Goal: Information Seeking & Learning: Learn about a topic

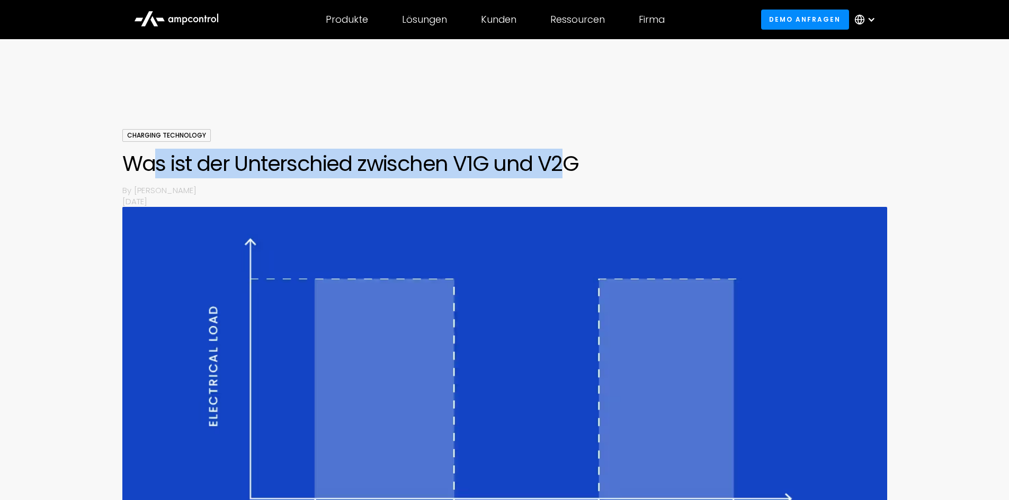
drag, startPoint x: 153, startPoint y: 161, endPoint x: 560, endPoint y: 164, distance: 406.6
click at [560, 164] on h1 "Was ist der Unterschied zwischen V1G und V2G" at bounding box center [504, 163] width 764 height 25
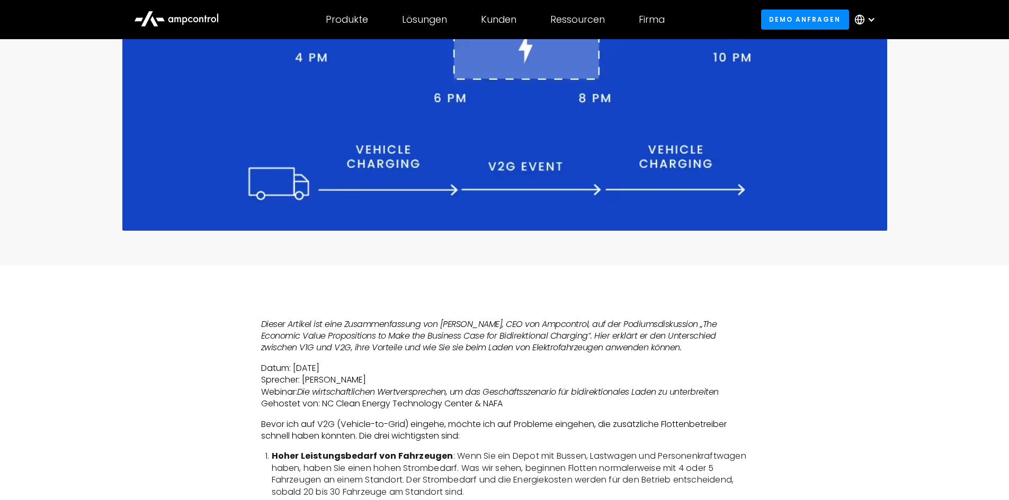
scroll to position [582, 0]
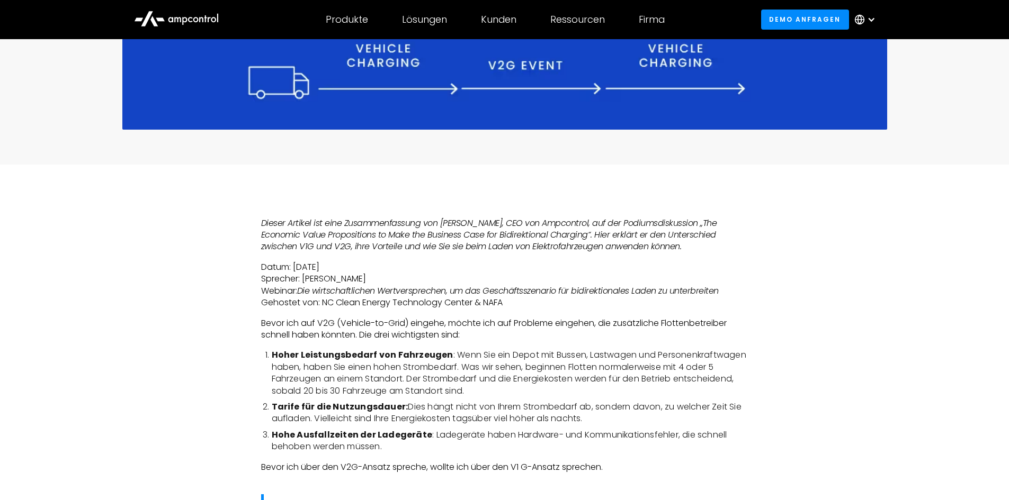
drag, startPoint x: 253, startPoint y: 226, endPoint x: 478, endPoint y: 256, distance: 226.5
click at [358, 240] on em "Dieser Artikel ist eine Zusammenfassung von [PERSON_NAME], CEO von Ampcontrol, …" at bounding box center [489, 235] width 456 height 36
drag, startPoint x: 344, startPoint y: 228, endPoint x: 724, endPoint y: 224, distance: 379.6
click at [636, 225] on em "Dieser Artikel ist eine Zusammenfassung von [PERSON_NAME], CEO von Ampcontrol, …" at bounding box center [489, 235] width 456 height 36
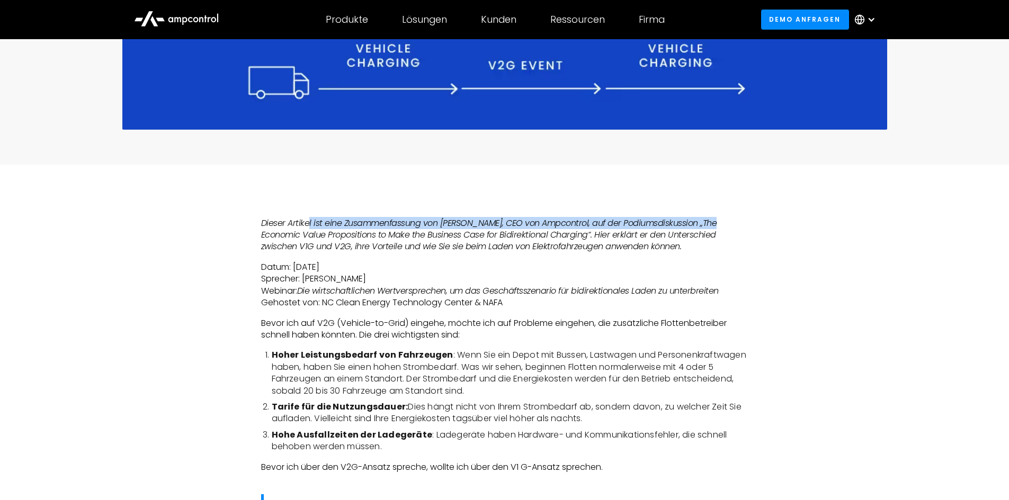
drag, startPoint x: 736, startPoint y: 224, endPoint x: 308, endPoint y: 228, distance: 428.8
click at [308, 228] on p "Dieser Artikel ist eine Zusammenfassung von [PERSON_NAME], CEO von Ampcontrol, …" at bounding box center [504, 235] width 487 height 35
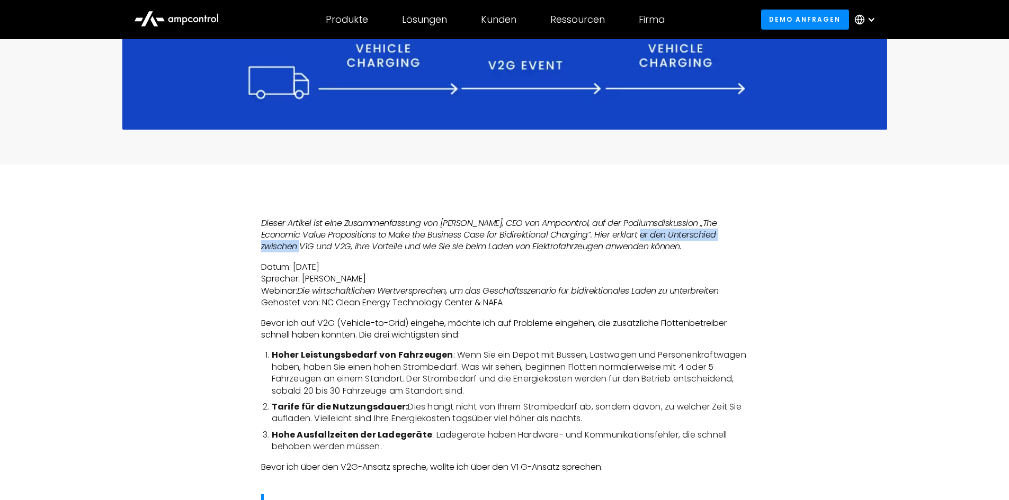
drag, startPoint x: 250, startPoint y: 241, endPoint x: 635, endPoint y: 238, distance: 384.9
click at [277, 241] on em "Dieser Artikel ist eine Zusammenfassung von [PERSON_NAME], CEO von Ampcontrol, …" at bounding box center [489, 235] width 456 height 36
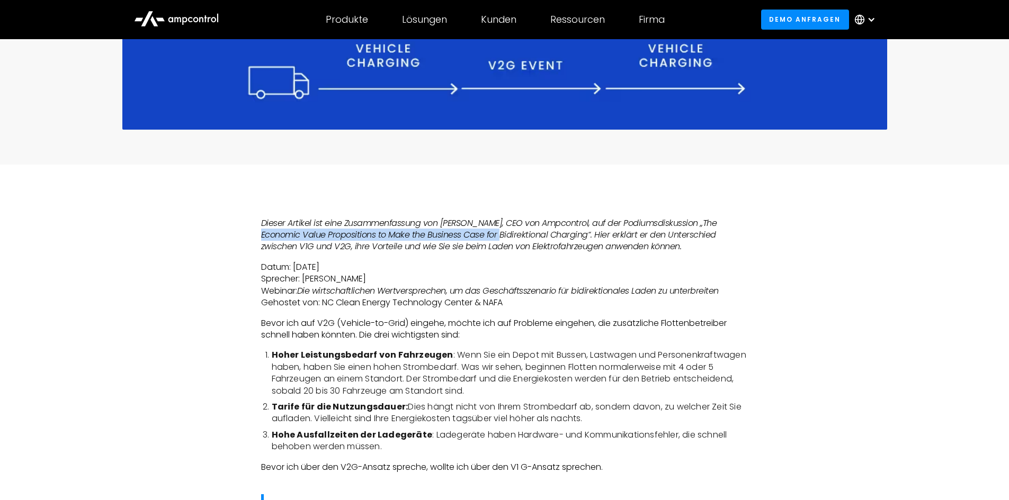
drag, startPoint x: 258, startPoint y: 231, endPoint x: 499, endPoint y: 231, distance: 241.4
click at [520, 231] on em "Dieser Artikel ist eine Zusammenfassung von [PERSON_NAME], CEO von Ampcontrol, …" at bounding box center [489, 235] width 456 height 36
drag, startPoint x: 340, startPoint y: 233, endPoint x: 654, endPoint y: 234, distance: 313.9
click at [652, 234] on em "Dieser Artikel ist eine Zusammenfassung von [PERSON_NAME], CEO von Ampcontrol, …" at bounding box center [489, 235] width 456 height 36
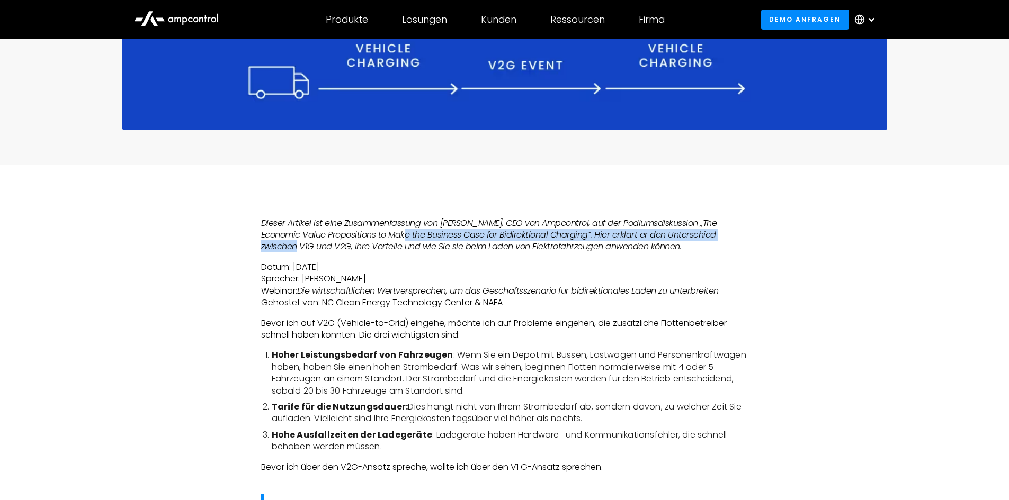
drag, startPoint x: 805, startPoint y: 234, endPoint x: 265, endPoint y: 235, distance: 539.5
drag, startPoint x: 236, startPoint y: 240, endPoint x: 428, endPoint y: 245, distance: 192.2
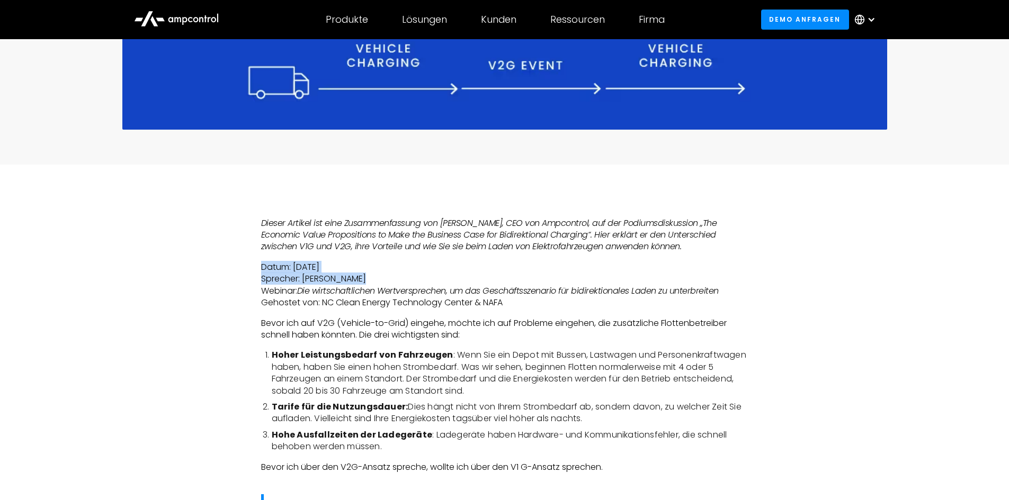
drag, startPoint x: 237, startPoint y: 267, endPoint x: 378, endPoint y: 282, distance: 141.6
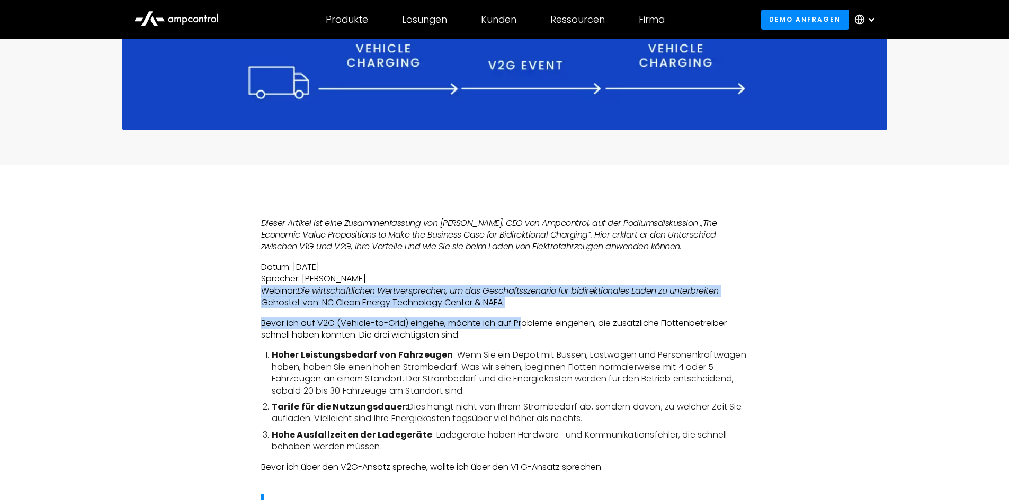
drag, startPoint x: 262, startPoint y: 291, endPoint x: 523, endPoint y: 310, distance: 261.7
click at [523, 304] on p "Datum: [DATE] Sprecher: [PERSON_NAME] Webinar: Die wirtschaftlichen Wertverspre…" at bounding box center [504, 286] width 487 height 48
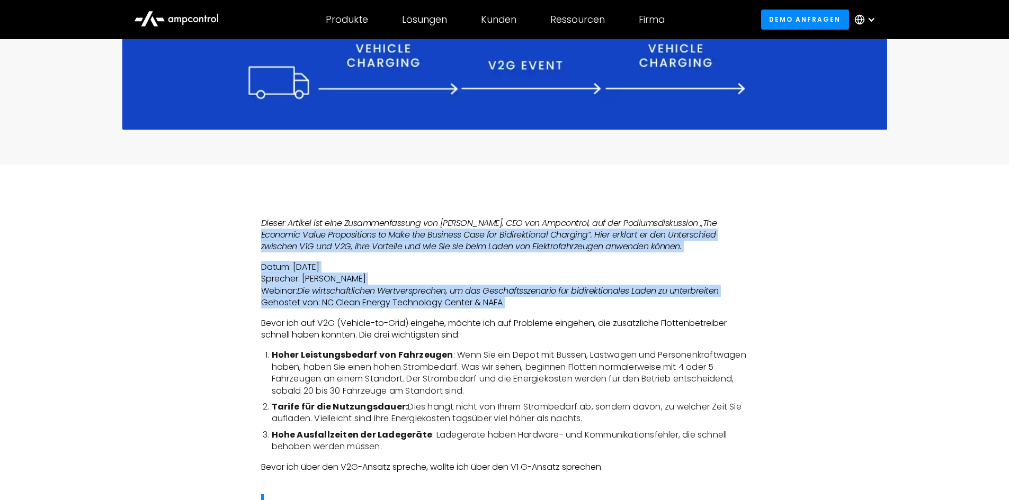
drag, startPoint x: 523, startPoint y: 304, endPoint x: 257, endPoint y: 233, distance: 275.2
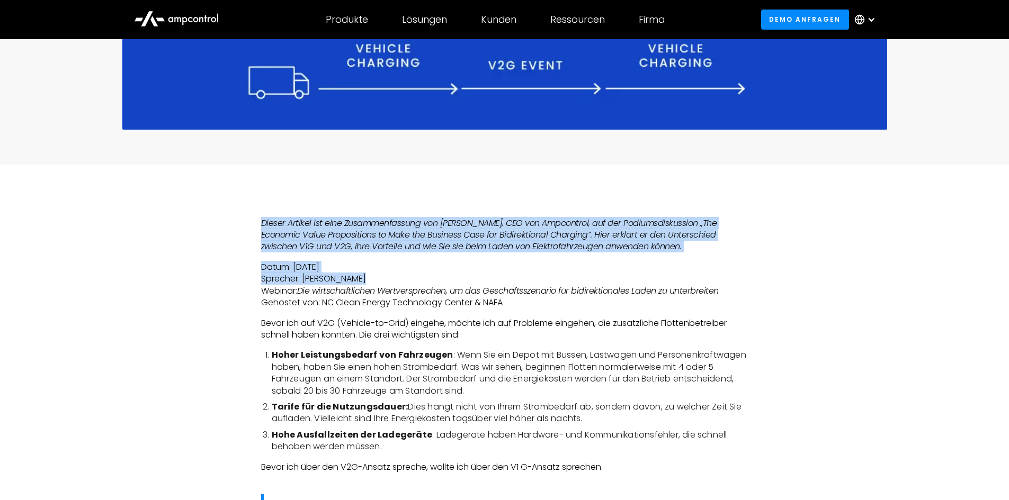
drag, startPoint x: 250, startPoint y: 222, endPoint x: 481, endPoint y: 284, distance: 239.4
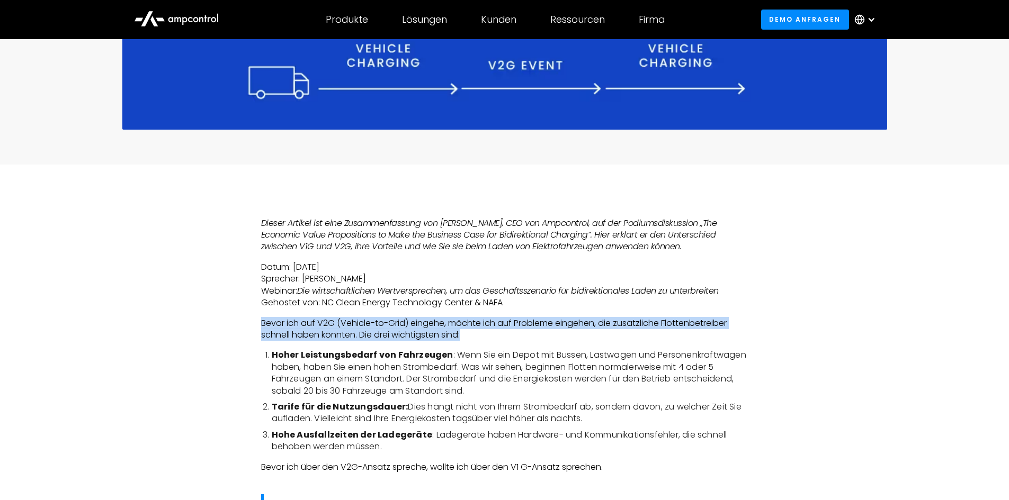
drag, startPoint x: 255, startPoint y: 326, endPoint x: 598, endPoint y: 337, distance: 342.7
click at [694, 324] on p "Bevor ich auf V2G (Vehicle-to-Grid) eingehe, möchte ich auf Probleme eingehen, …" at bounding box center [504, 330] width 487 height 24
drag, startPoint x: 694, startPoint y: 324, endPoint x: 339, endPoint y: 325, distance: 355.2
click at [339, 325] on p "Bevor ich auf V2G (Vehicle-to-Grid) eingehe, möchte ich auf Probleme eingehen, …" at bounding box center [504, 330] width 487 height 24
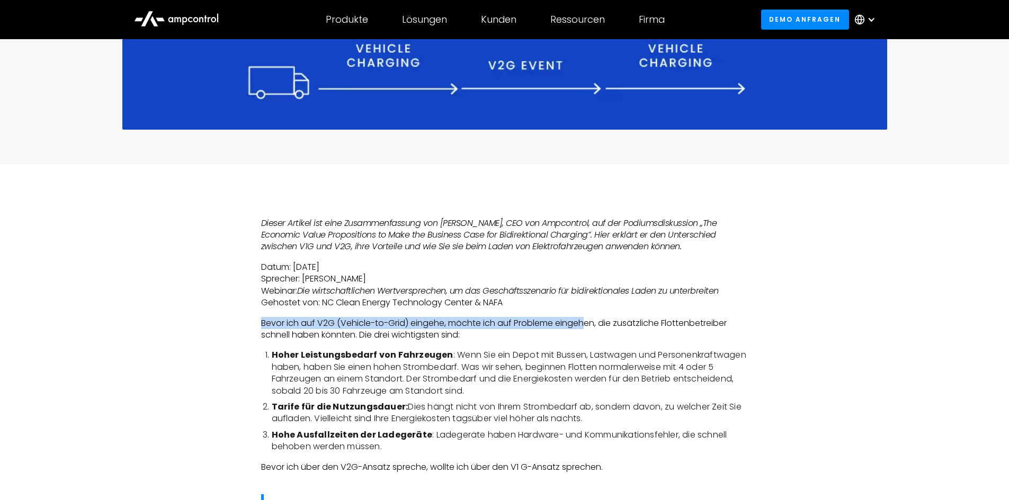
drag, startPoint x: 254, startPoint y: 325, endPoint x: 761, endPoint y: 323, distance: 507.2
drag, startPoint x: 761, startPoint y: 323, endPoint x: 275, endPoint y: 326, distance: 486.0
drag, startPoint x: 223, startPoint y: 335, endPoint x: 498, endPoint y: 335, distance: 274.2
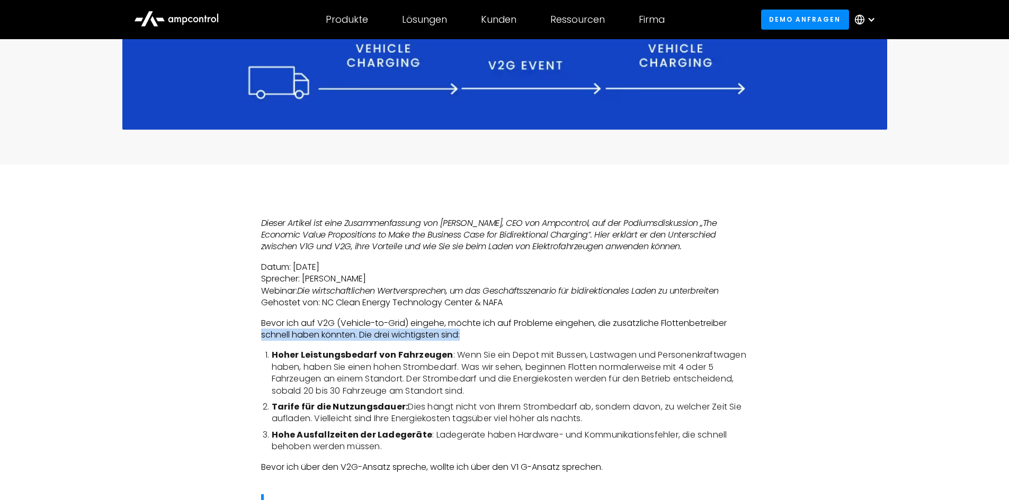
click at [508, 334] on p "Bevor ich auf V2G (Vehicle-to-Grid) eingehe, möchte ich auf Probleme eingehen, …" at bounding box center [504, 330] width 487 height 24
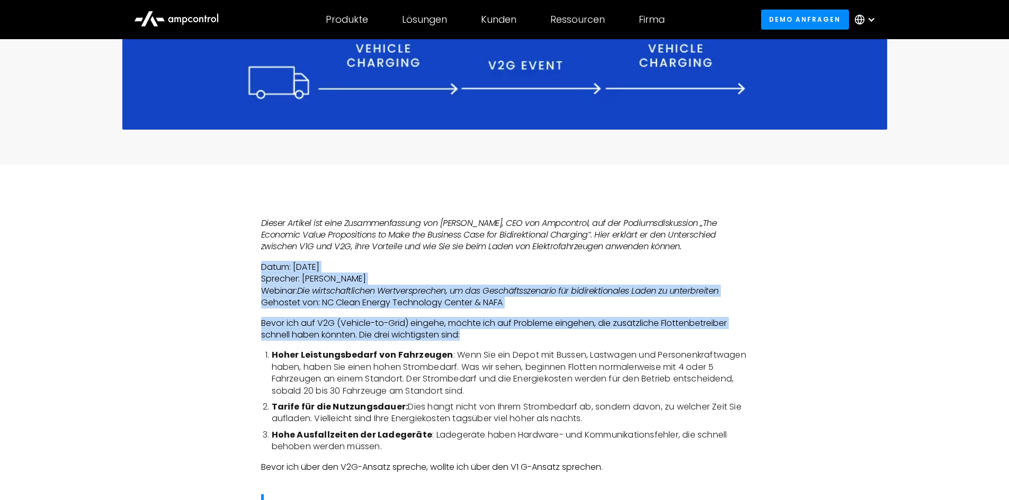
drag, startPoint x: 507, startPoint y: 333, endPoint x: 276, endPoint y: 262, distance: 241.6
click at [276, 266] on p "Datum: [DATE] Sprecher: [PERSON_NAME] Webinar: Die wirtschaftlichen Wertverspre…" at bounding box center [504, 286] width 487 height 48
drag, startPoint x: 260, startPoint y: 266, endPoint x: 484, endPoint y: 336, distance: 234.1
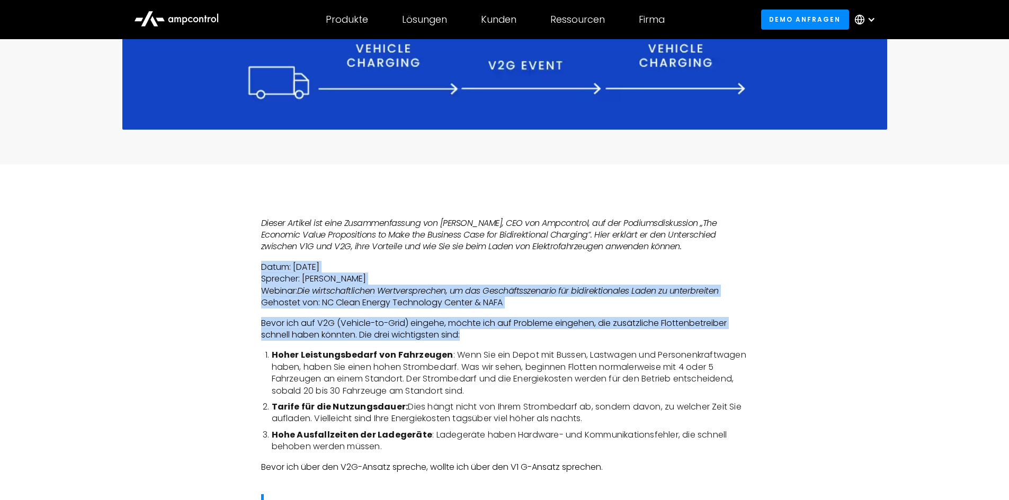
click at [484, 336] on p "Bevor ich auf V2G (Vehicle-to-Grid) eingehe, möchte ich auf Probleme eingehen, …" at bounding box center [504, 330] width 487 height 24
drag, startPoint x: 484, startPoint y: 336, endPoint x: 246, endPoint y: 271, distance: 247.0
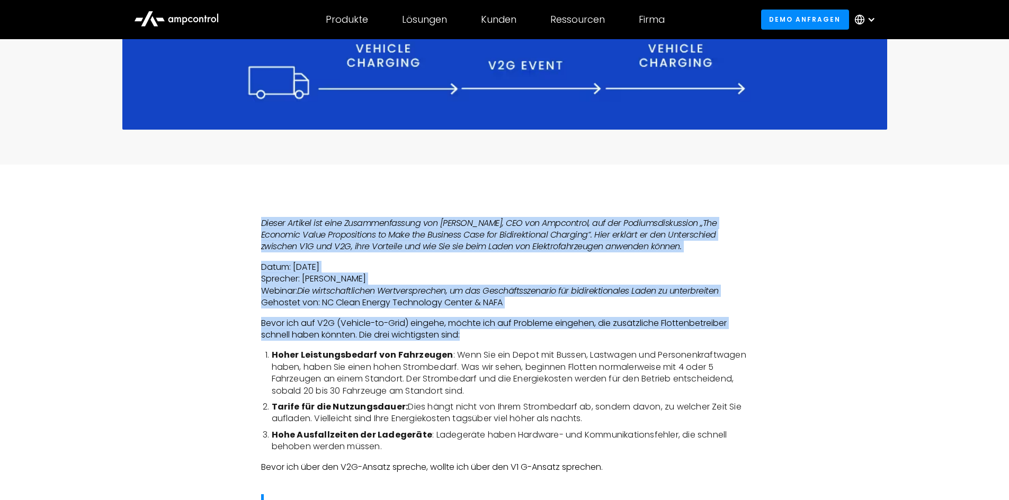
drag, startPoint x: 300, startPoint y: 211, endPoint x: 493, endPoint y: 338, distance: 231.0
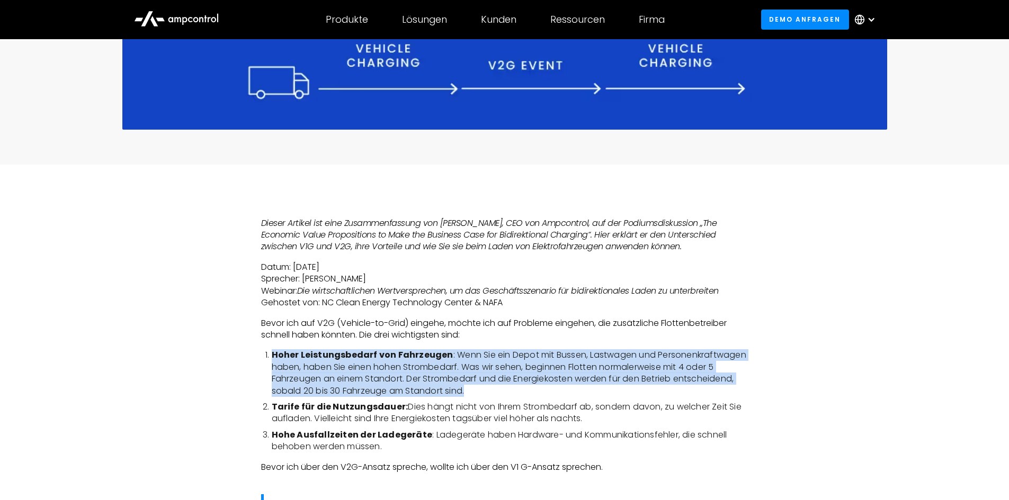
drag, startPoint x: 247, startPoint y: 352, endPoint x: 608, endPoint y: 395, distance: 363.7
click at [608, 395] on li "Hoher Leistungsbedarf von Fahrzeugen : Wenn Sie ein Depot mit Bussen, Lastwagen…" at bounding box center [510, 373] width 476 height 48
drag, startPoint x: 608, startPoint y: 395, endPoint x: 235, endPoint y: 355, distance: 375.4
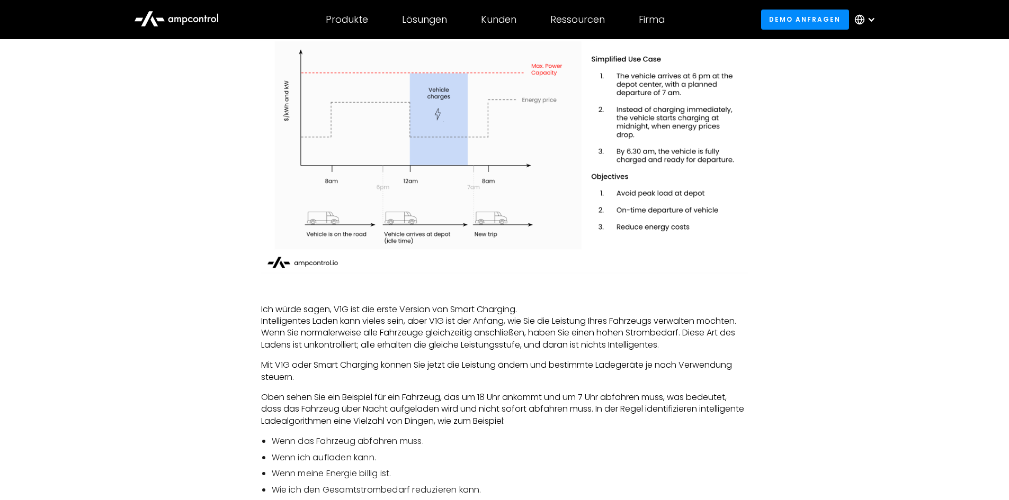
scroll to position [1218, 0]
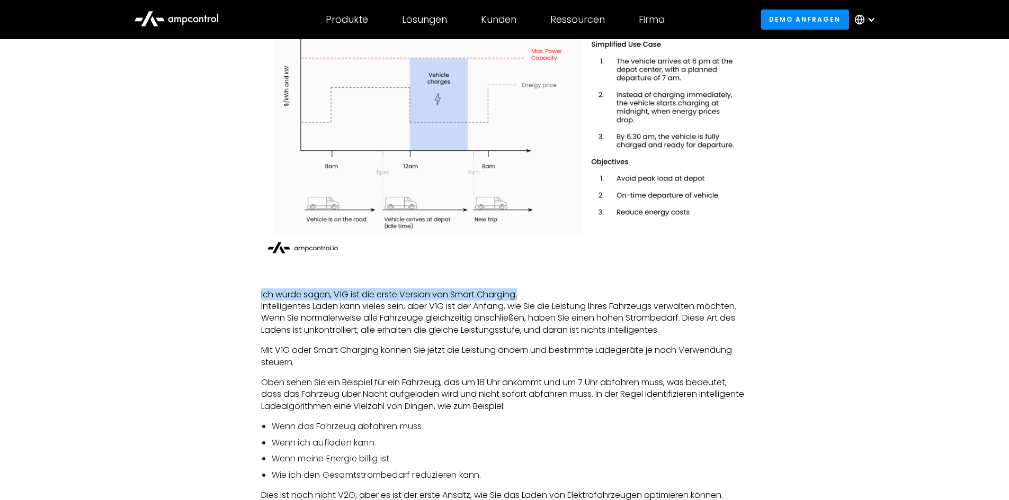
drag, startPoint x: 236, startPoint y: 298, endPoint x: 544, endPoint y: 294, distance: 307.6
drag, startPoint x: 544, startPoint y: 294, endPoint x: 534, endPoint y: 293, distance: 10.1
click at [543, 294] on p "Ich würde sagen, V1G ist die erste Version von Smart Charging. Intelligentes La…" at bounding box center [504, 313] width 487 height 48
click at [289, 294] on p "Ich würde sagen, V1G ist die erste Version von Smart Charging. Intelligentes La…" at bounding box center [504, 313] width 487 height 48
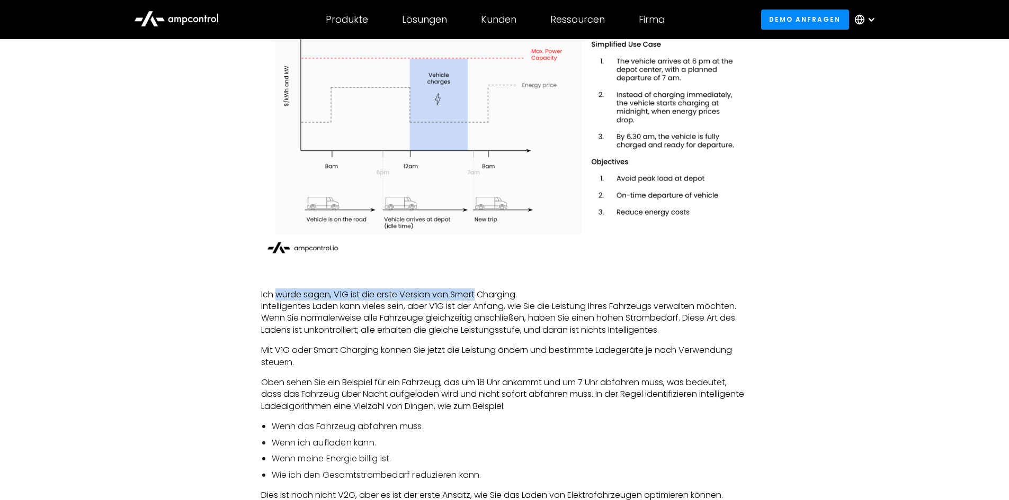
drag, startPoint x: 289, startPoint y: 294, endPoint x: 472, endPoint y: 296, distance: 183.2
click at [472, 296] on p "Ich würde sagen, V1G ist die erste Version von Smart Charging. Intelligentes La…" at bounding box center [504, 313] width 487 height 48
drag, startPoint x: 491, startPoint y: 295, endPoint x: 302, endPoint y: 294, distance: 188.5
click at [303, 294] on p "Ich würde sagen, V1G ist die erste Version von Smart Charging. Intelligentes La…" at bounding box center [504, 313] width 487 height 48
drag, startPoint x: 258, startPoint y: 294, endPoint x: 554, endPoint y: 295, distance: 295.9
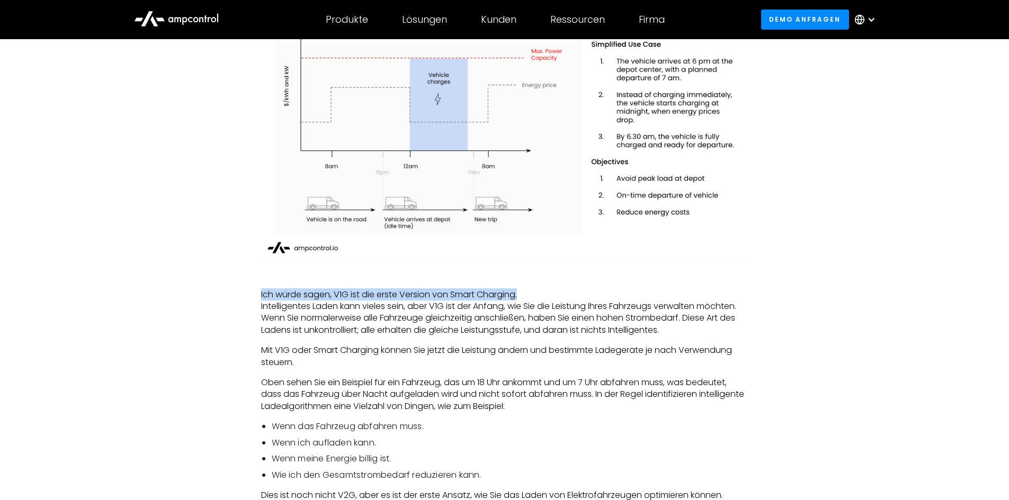
click at [556, 294] on p "Ich würde sagen, V1G ist die erste Version von Smart Charging. Intelligentes La…" at bounding box center [504, 313] width 487 height 48
drag, startPoint x: 537, startPoint y: 294, endPoint x: 318, endPoint y: 294, distance: 219.2
click at [329, 294] on p "Ich würde sagen, V1G ist die erste Version von Smart Charging. Intelligentes La…" at bounding box center [504, 313] width 487 height 48
drag, startPoint x: 260, startPoint y: 294, endPoint x: 583, endPoint y: 294, distance: 322.4
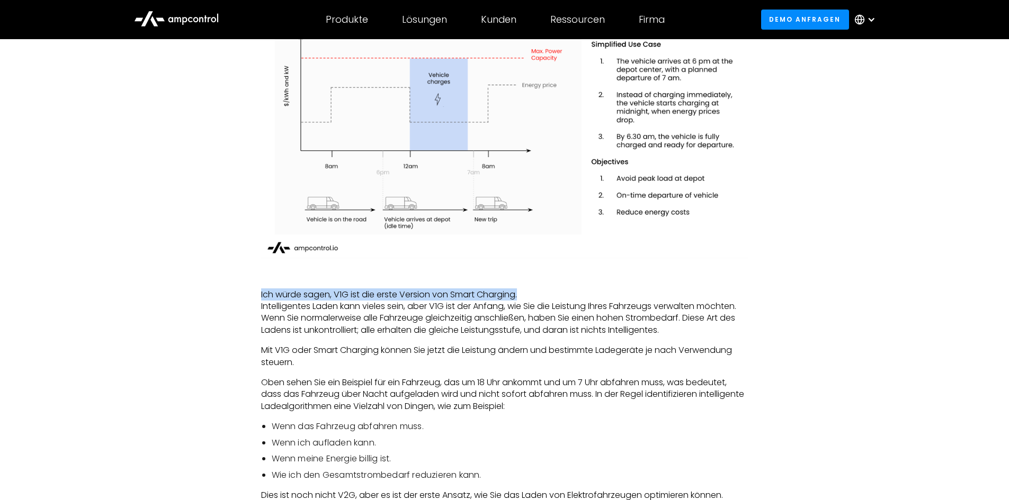
click at [583, 294] on p "Ich würde sagen, V1G ist die erste Version von Smart Charging. Intelligentes La…" at bounding box center [504, 313] width 487 height 48
click at [295, 309] on p "Ich würde sagen, V1G ist die erste Version von Smart Charging. Intelligentes La…" at bounding box center [504, 313] width 487 height 48
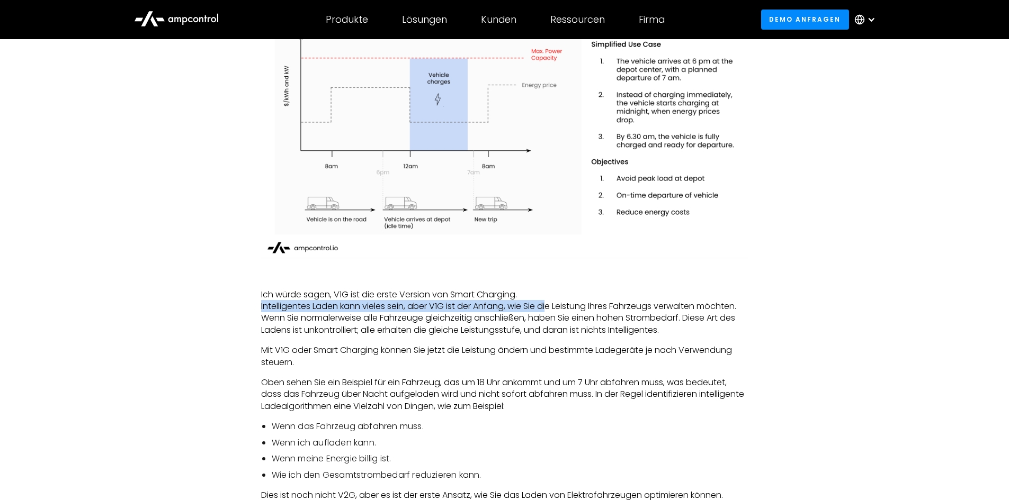
drag, startPoint x: 245, startPoint y: 304, endPoint x: 562, endPoint y: 307, distance: 317.1
drag, startPoint x: 563, startPoint y: 307, endPoint x: 312, endPoint y: 303, distance: 251.0
click at [358, 306] on p "Ich würde sagen, V1G ist die erste Version von Smart Charging. Intelligentes La…" at bounding box center [504, 313] width 487 height 48
drag, startPoint x: 270, startPoint y: 302, endPoint x: 511, endPoint y: 307, distance: 241.5
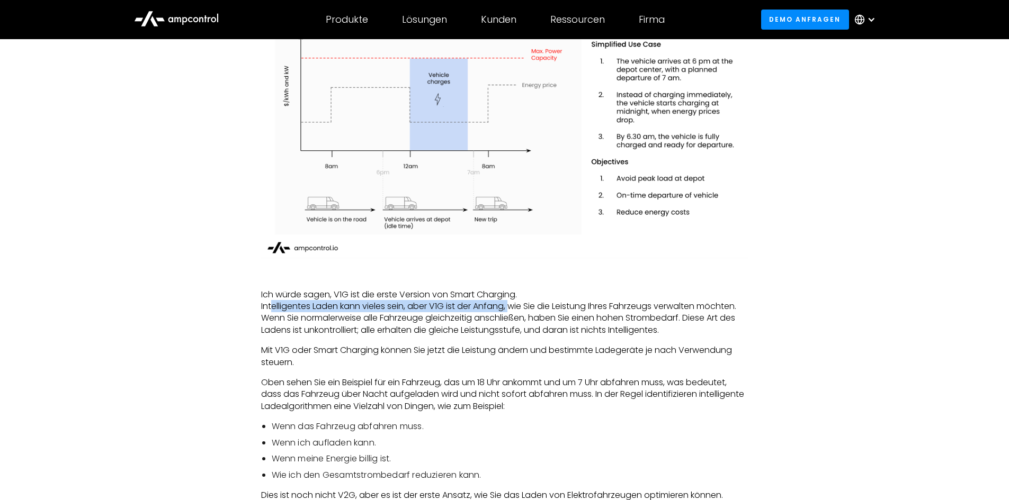
click at [511, 307] on p "Ich würde sagen, V1G ist die erste Version von Smart Charging. Intelligentes La…" at bounding box center [504, 313] width 487 height 48
click at [420, 305] on p "Ich würde sagen, V1G ist die erste Version von Smart Charging. Intelligentes La…" at bounding box center [504, 313] width 487 height 48
drag, startPoint x: 418, startPoint y: 305, endPoint x: 601, endPoint y: 306, distance: 182.6
click at [601, 306] on p "Ich würde sagen, V1G ist die erste Version von Smart Charging. Intelligentes La…" at bounding box center [504, 313] width 487 height 48
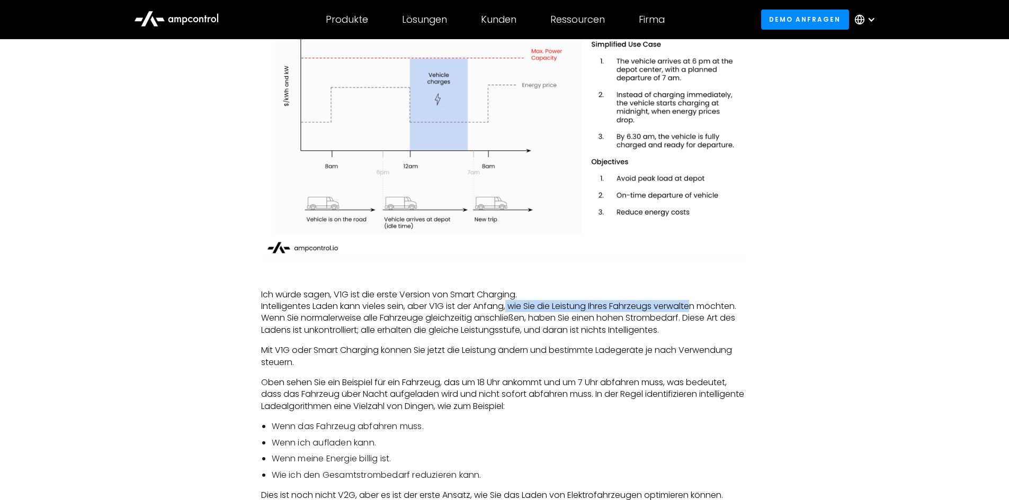
drag, startPoint x: 696, startPoint y: 306, endPoint x: 488, endPoint y: 306, distance: 207.5
click at [492, 305] on p "Ich würde sagen, V1G ist die erste Version von Smart Charging. Intelligentes La…" at bounding box center [504, 313] width 487 height 48
drag, startPoint x: 488, startPoint y: 306, endPoint x: 713, endPoint y: 306, distance: 224.5
click at [690, 306] on p "Ich würde sagen, V1G ist die erste Version von Smart Charging. Intelligentes La…" at bounding box center [504, 313] width 487 height 48
drag, startPoint x: 713, startPoint y: 306, endPoint x: 301, endPoint y: 305, distance: 411.9
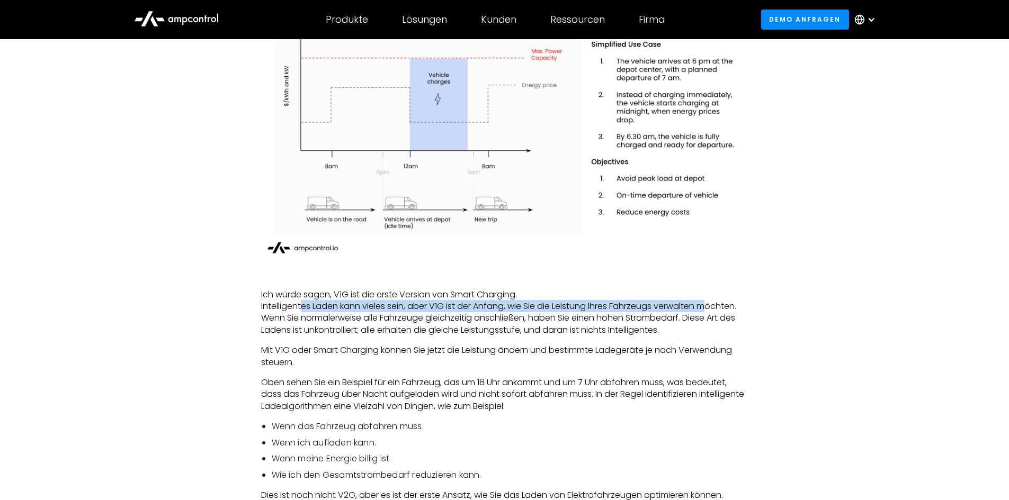
click at [301, 305] on p "Ich würde sagen, V1G ist die erste Version von Smart Charging. Intelligentes La…" at bounding box center [504, 313] width 487 height 48
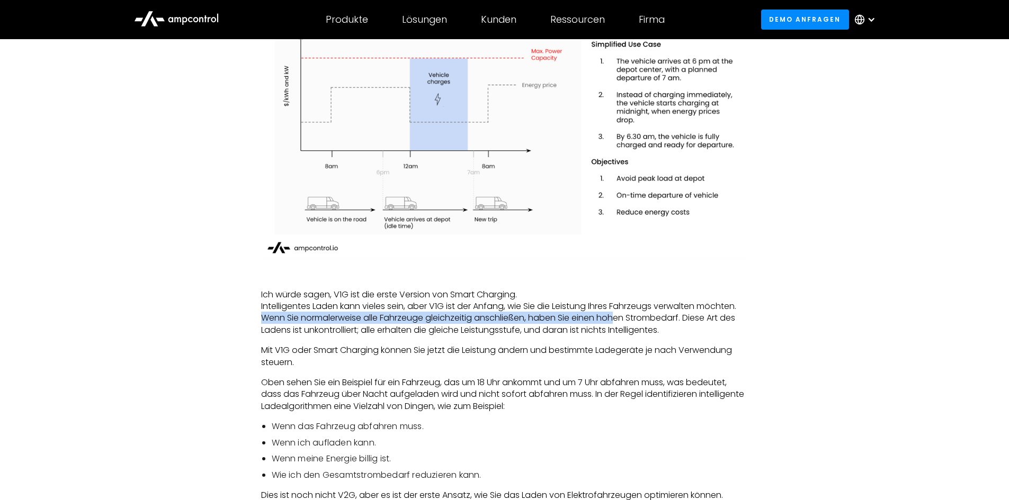
drag, startPoint x: 259, startPoint y: 320, endPoint x: 617, endPoint y: 320, distance: 357.9
click at [427, 321] on p "Ich würde sagen, V1G ist die erste Version von Smart Charging. Intelligentes La…" at bounding box center [504, 313] width 487 height 48
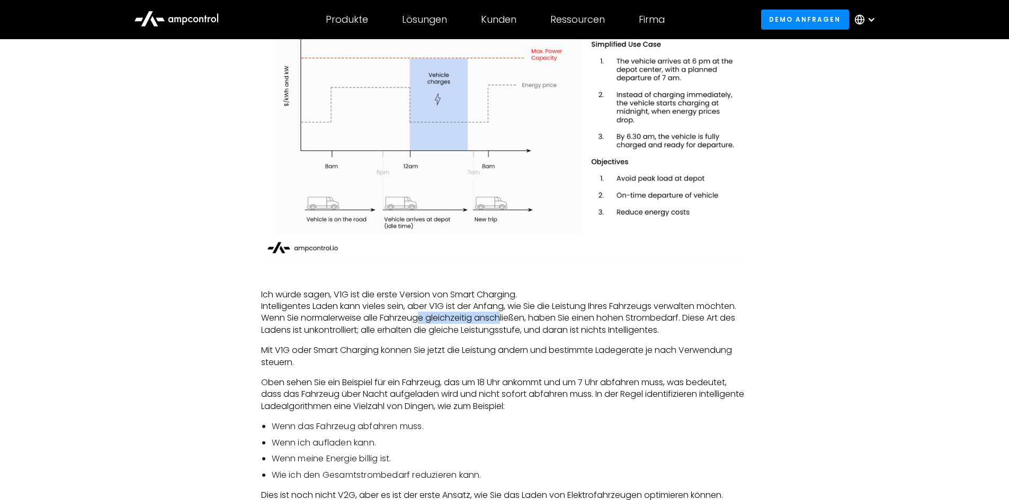
drag, startPoint x: 426, startPoint y: 321, endPoint x: 504, endPoint y: 321, distance: 78.4
click at [504, 321] on p "Ich würde sagen, V1G ist die erste Version von Smart Charging. Intelligentes La…" at bounding box center [504, 313] width 487 height 48
drag, startPoint x: 527, startPoint y: 320, endPoint x: 592, endPoint y: 320, distance: 65.6
click at [590, 320] on p "Ich würde sagen, V1G ist die erste Version von Smart Charging. Intelligentes La…" at bounding box center [504, 313] width 487 height 48
drag, startPoint x: 690, startPoint y: 320, endPoint x: 443, endPoint y: 316, distance: 246.7
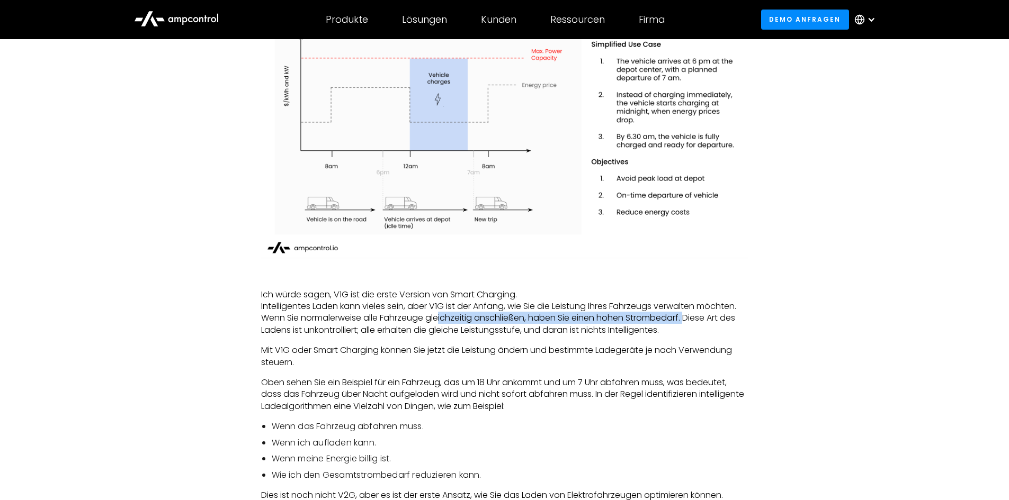
click at [443, 316] on p "Ich würde sagen, V1G ist die erste Version von Smart Charging. Intelligentes La…" at bounding box center [504, 313] width 487 height 48
drag, startPoint x: 743, startPoint y: 316, endPoint x: 424, endPoint y: 316, distance: 319.2
click at [424, 316] on p "Ich würde sagen, V1G ist die erste Version von Smart Charging. Intelligentes La…" at bounding box center [504, 313] width 487 height 48
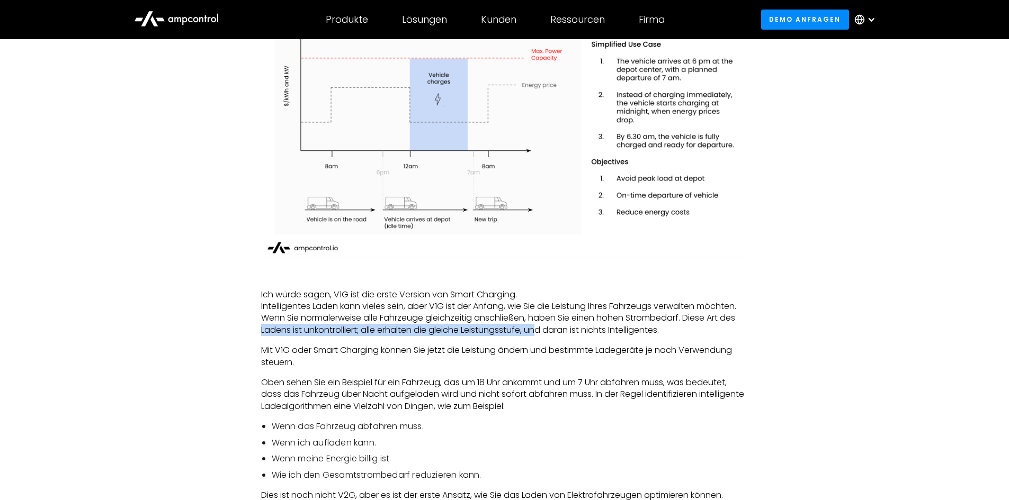
drag, startPoint x: 262, startPoint y: 332, endPoint x: 541, endPoint y: 336, distance: 279.0
click at [541, 336] on p "Ich würde sagen, V1G ist die erste Version von Smart Charging. Intelligentes La…" at bounding box center [504, 313] width 487 height 48
click at [376, 331] on p "Ich würde sagen, V1G ist die erste Version von Smart Charging. Intelligentes La…" at bounding box center [504, 313] width 487 height 48
drag, startPoint x: 343, startPoint y: 330, endPoint x: 622, endPoint y: 332, distance: 279.0
click at [622, 332] on p "Ich würde sagen, V1G ist die erste Version von Smart Charging. Intelligentes La…" at bounding box center [504, 313] width 487 height 48
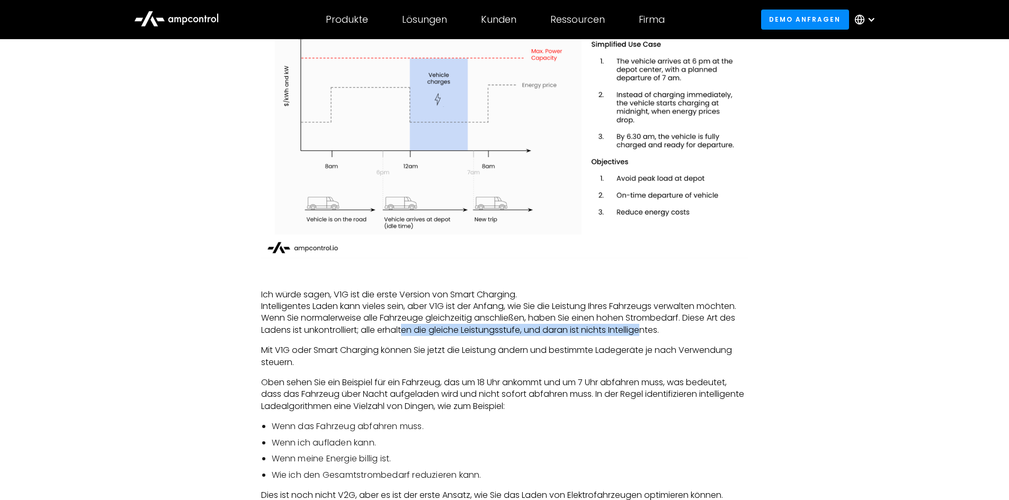
drag, startPoint x: 645, startPoint y: 329, endPoint x: 337, endPoint y: 318, distance: 307.8
click at [369, 328] on p "Ich würde sagen, V1G ist die erste Version von Smart Charging. Intelligentes La…" at bounding box center [504, 313] width 487 height 48
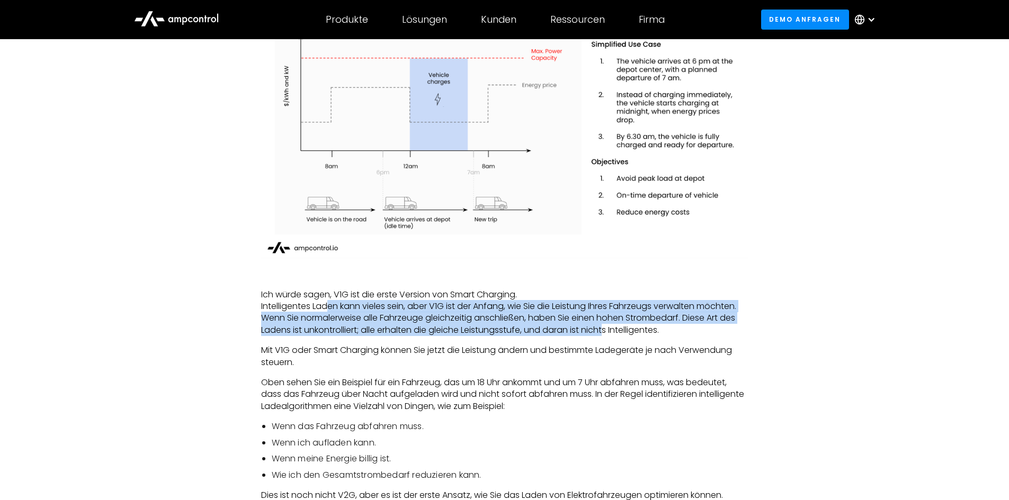
drag, startPoint x: 349, startPoint y: 305, endPoint x: 623, endPoint y: 327, distance: 274.6
click at [611, 327] on p "Ich würde sagen, V1G ist die erste Version von Smart Charging. Intelligentes La…" at bounding box center [504, 313] width 487 height 48
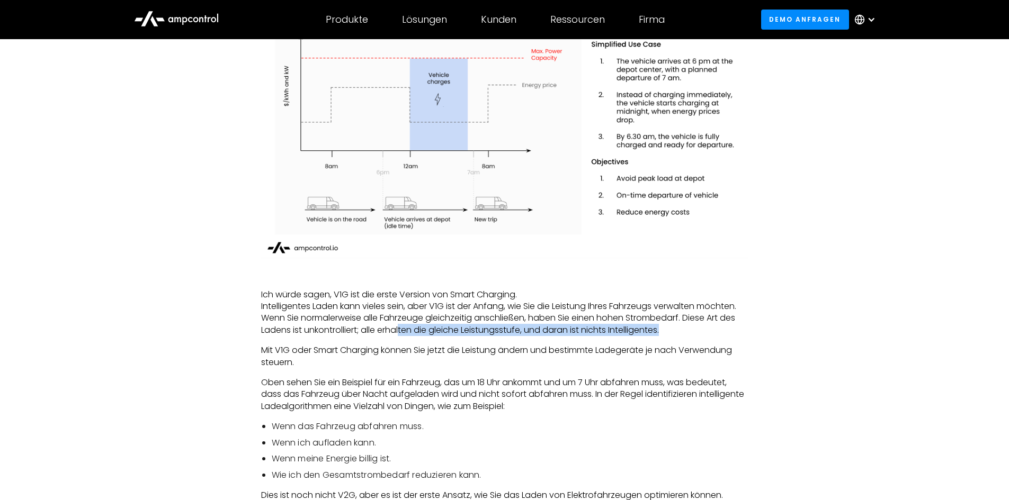
drag, startPoint x: 673, startPoint y: 327, endPoint x: 328, endPoint y: 313, distance: 346.0
click at [400, 326] on p "Ich würde sagen, V1G ist die erste Version von Smart Charging. Intelligentes La…" at bounding box center [504, 313] width 487 height 48
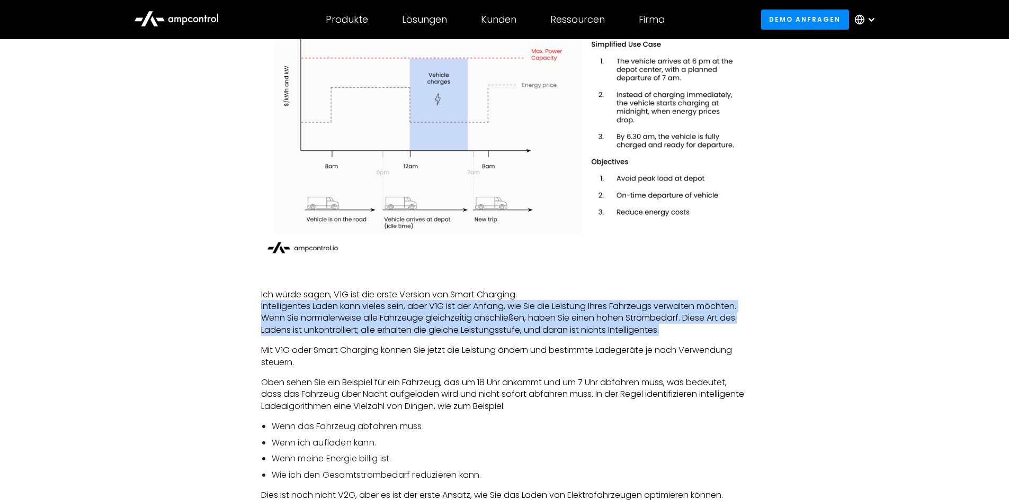
drag, startPoint x: 259, startPoint y: 308, endPoint x: 683, endPoint y: 328, distance: 424.5
click at [683, 329] on p "Ich würde sagen, V1G ist die erste Version von Smart Charging. Intelligentes La…" at bounding box center [504, 313] width 487 height 48
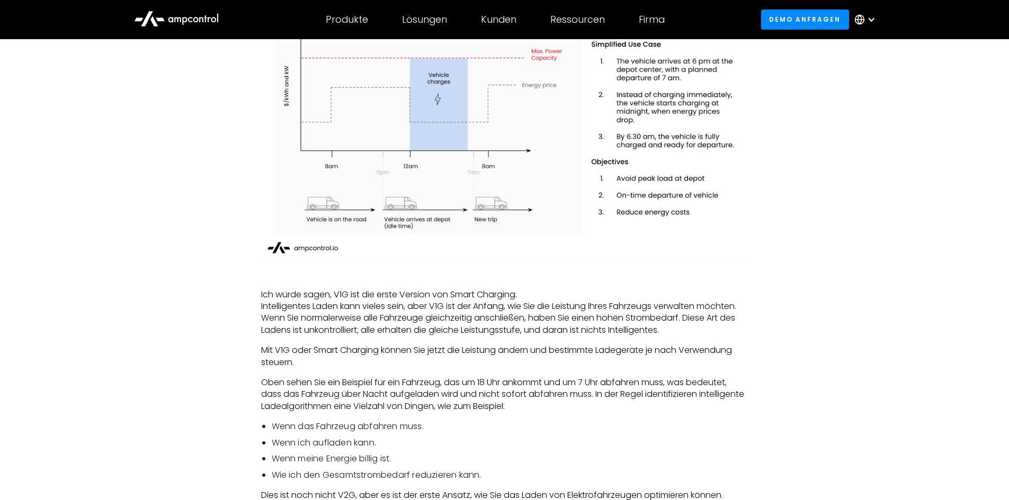
drag, startPoint x: 683, startPoint y: 329, endPoint x: 248, endPoint y: 311, distance: 436.1
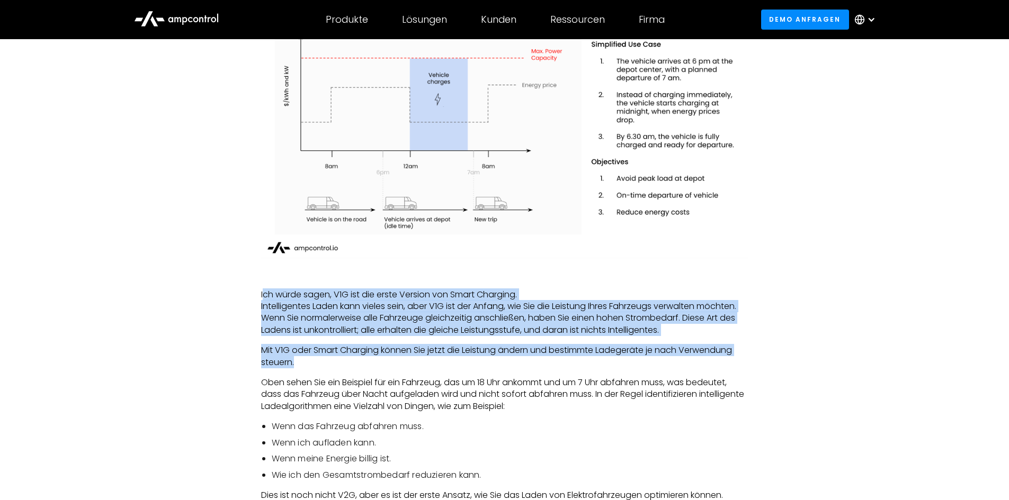
drag, startPoint x: 265, startPoint y: 295, endPoint x: 645, endPoint y: 391, distance: 392.5
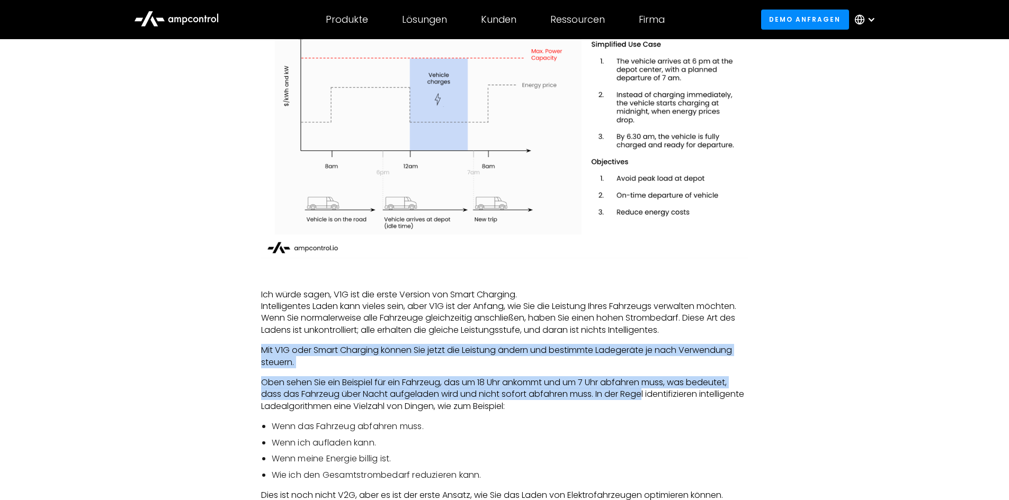
drag, startPoint x: 645, startPoint y: 392, endPoint x: 355, endPoint y: 309, distance: 301.8
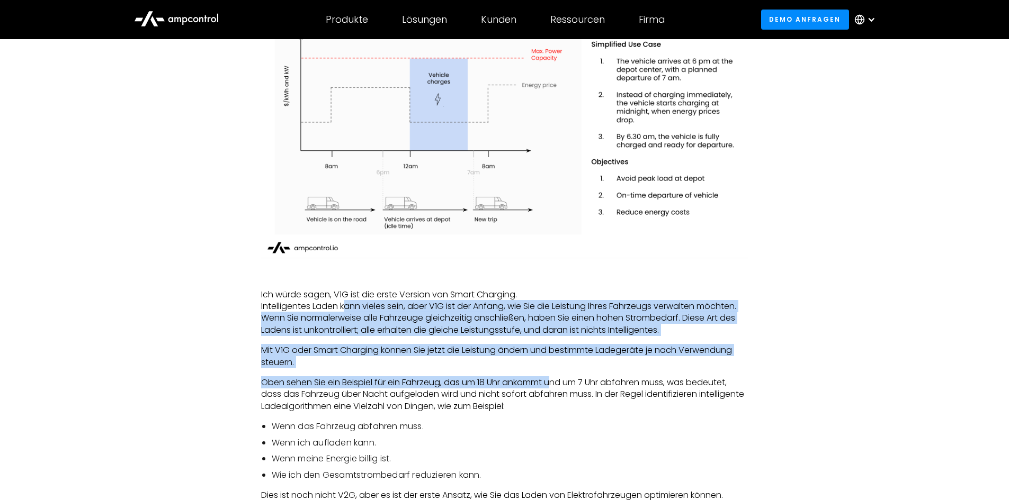
drag, startPoint x: 341, startPoint y: 298, endPoint x: 597, endPoint y: 393, distance: 273.4
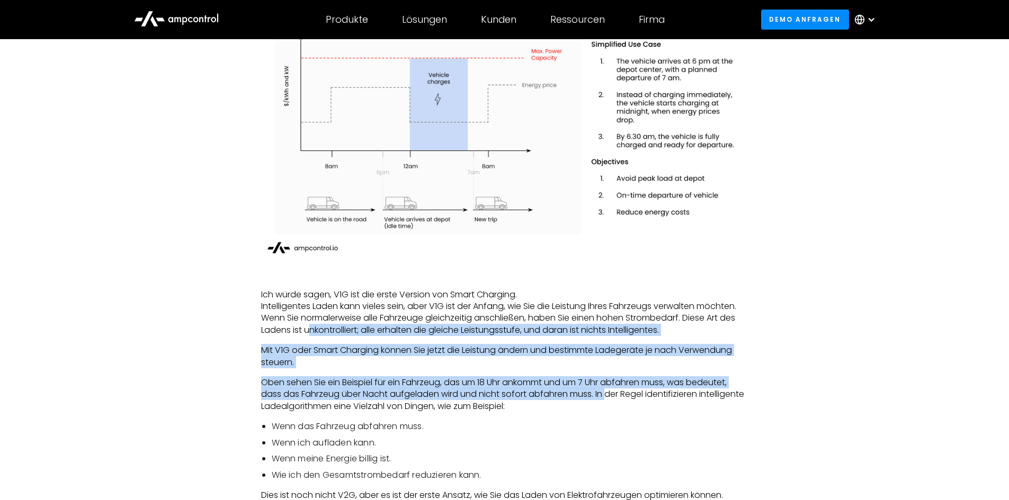
drag, startPoint x: 607, startPoint y: 397, endPoint x: 322, endPoint y: 303, distance: 299.8
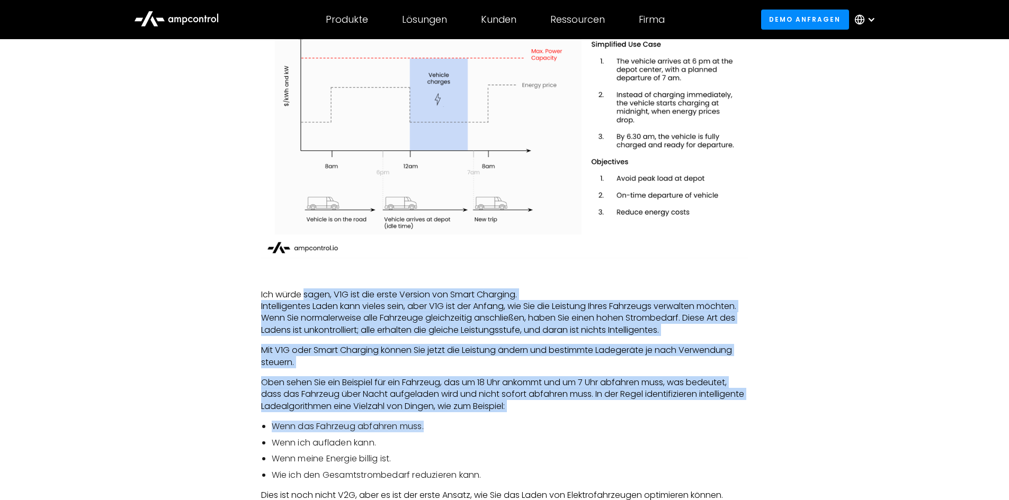
drag
click at [592, 423] on li "Wenn das Fahrzeug abfahren muss." at bounding box center [510, 427] width 476 height 12
